Goal: Task Accomplishment & Management: Manage account settings

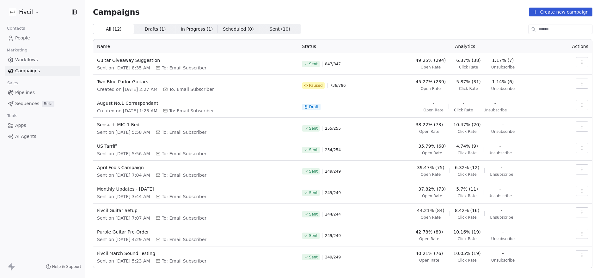
click at [36, 38] on link "People" at bounding box center [42, 38] width 75 height 10
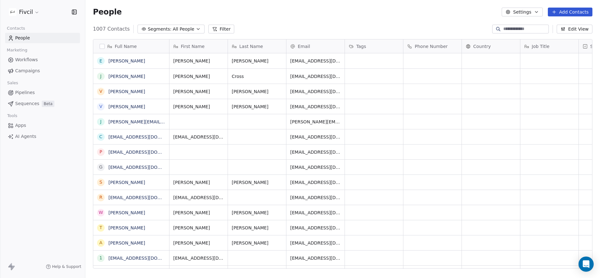
scroll to position [245, 515]
click at [268, 20] on div "People Settings Add Contacts" at bounding box center [342, 12] width 515 height 24
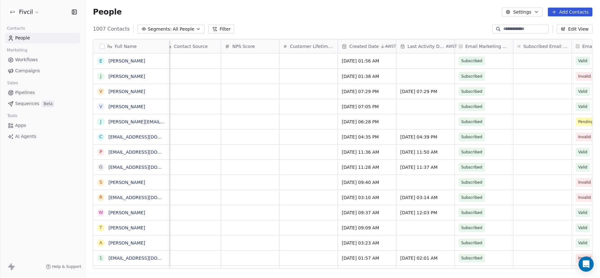
scroll to position [0, 528]
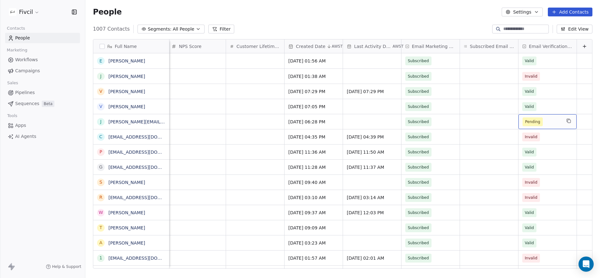
click at [562, 123] on div "Pending" at bounding box center [547, 121] width 58 height 15
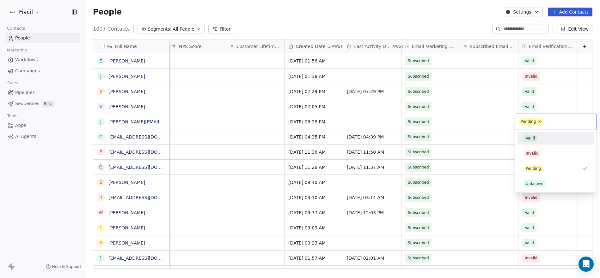
click at [558, 138] on div "Valid" at bounding box center [556, 138] width 64 height 7
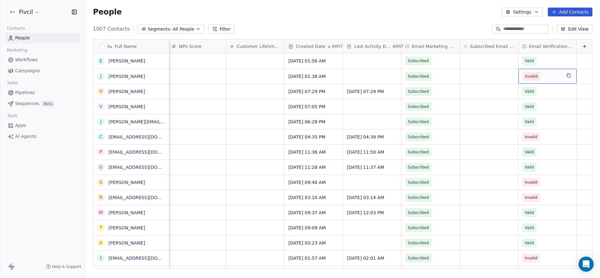
click at [555, 71] on div "Invalid" at bounding box center [547, 76] width 58 height 15
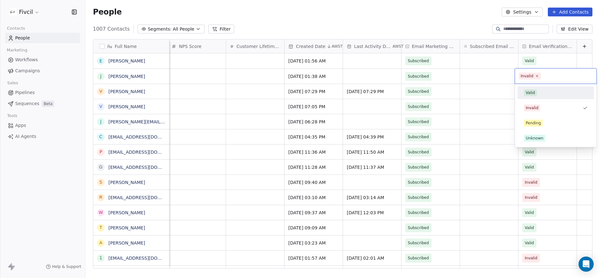
click at [548, 92] on div "Valid" at bounding box center [556, 92] width 64 height 7
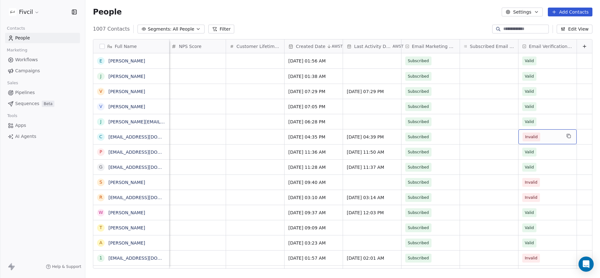
click at [556, 136] on span "Invalid" at bounding box center [542, 137] width 39 height 9
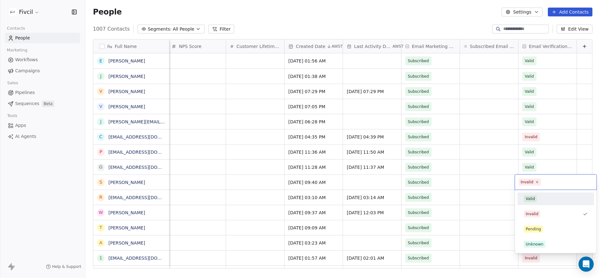
click at [537, 198] on div "Valid" at bounding box center [556, 199] width 64 height 7
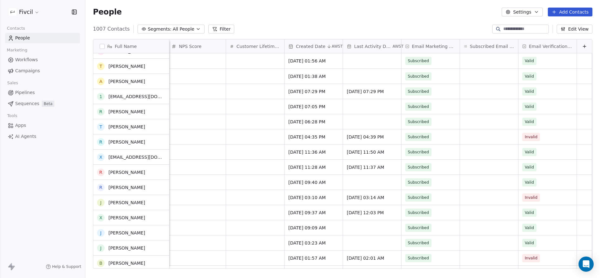
scroll to position [0, 0]
